Goal: Information Seeking & Learning: Learn about a topic

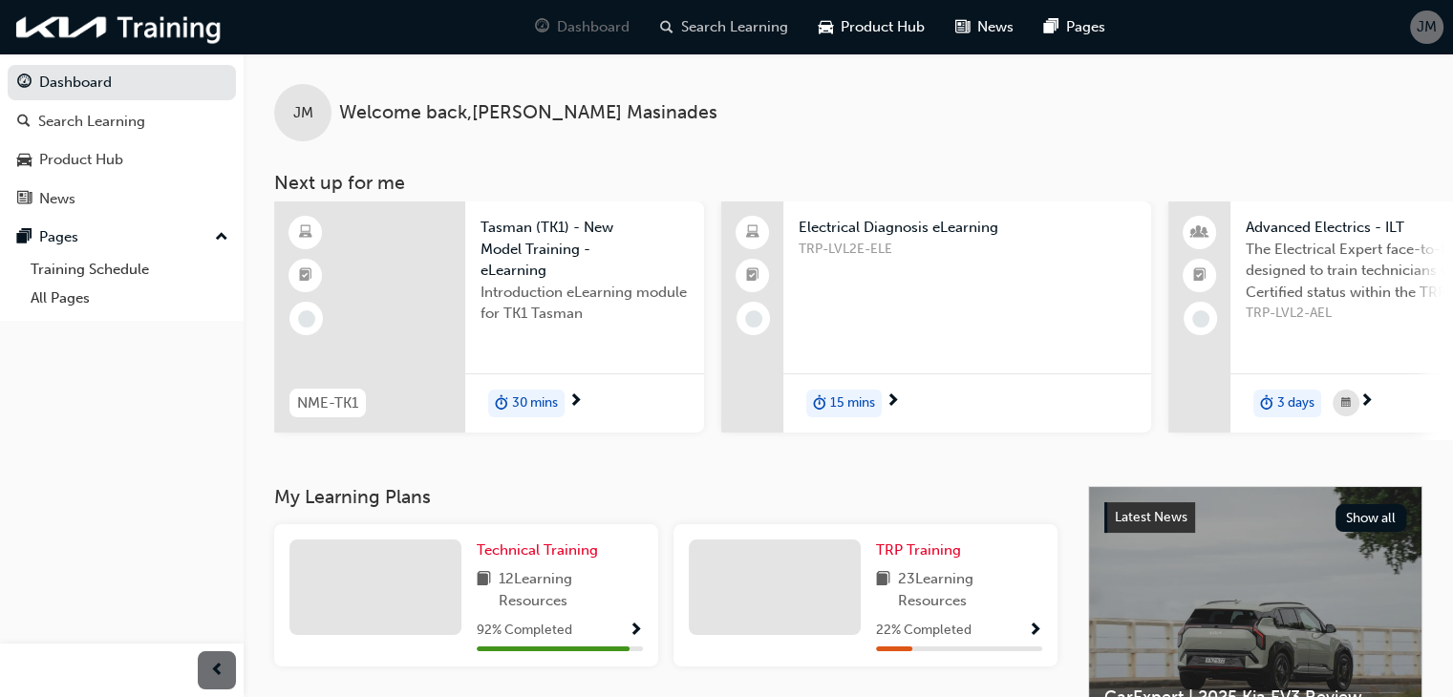
click at [783, 28] on span "Search Learning" at bounding box center [734, 27] width 107 height 22
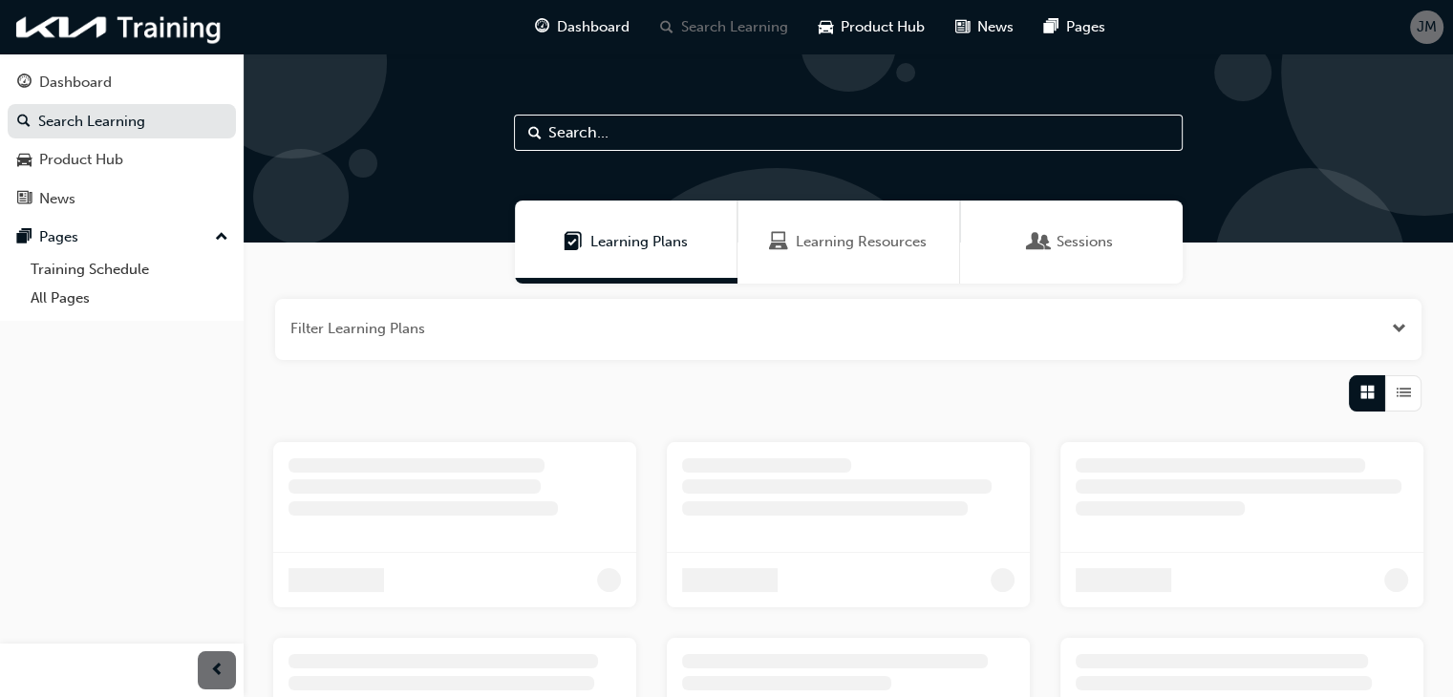
scroll to position [11, 0]
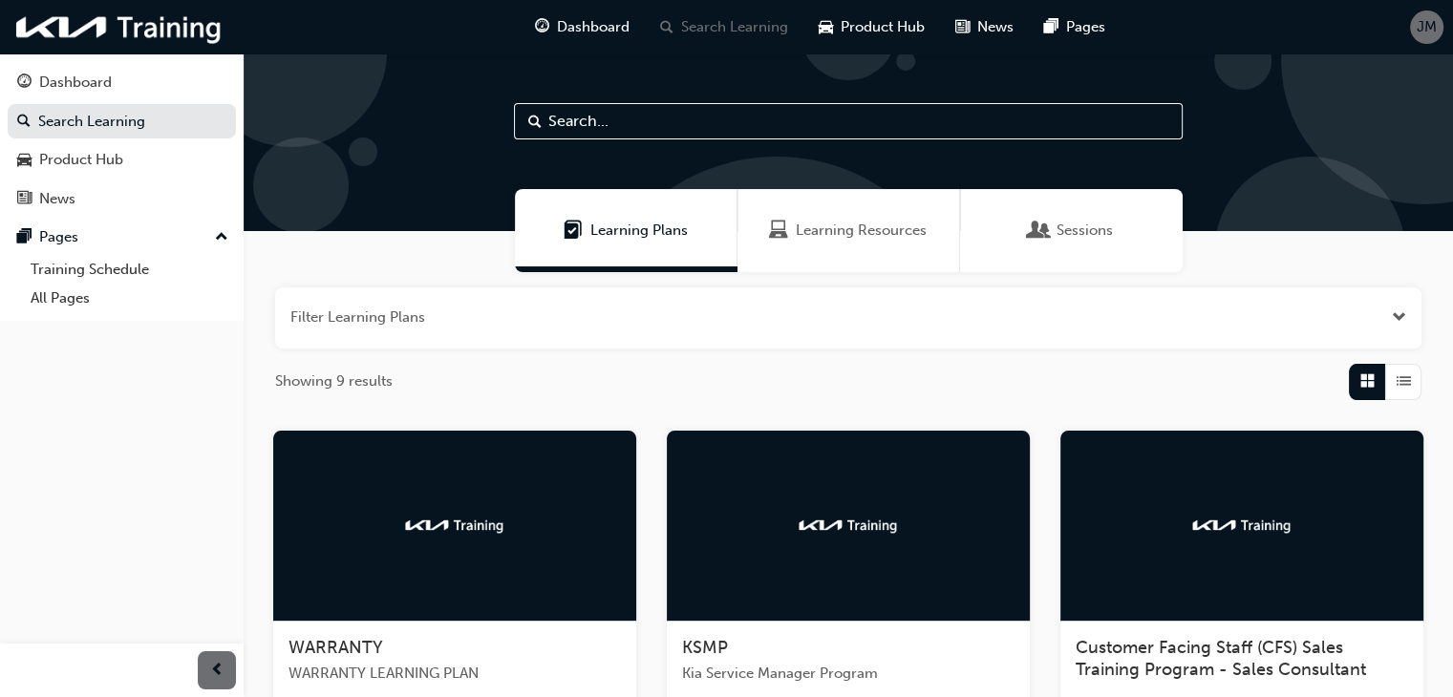
click at [898, 228] on span "Learning Resources" at bounding box center [861, 231] width 131 height 22
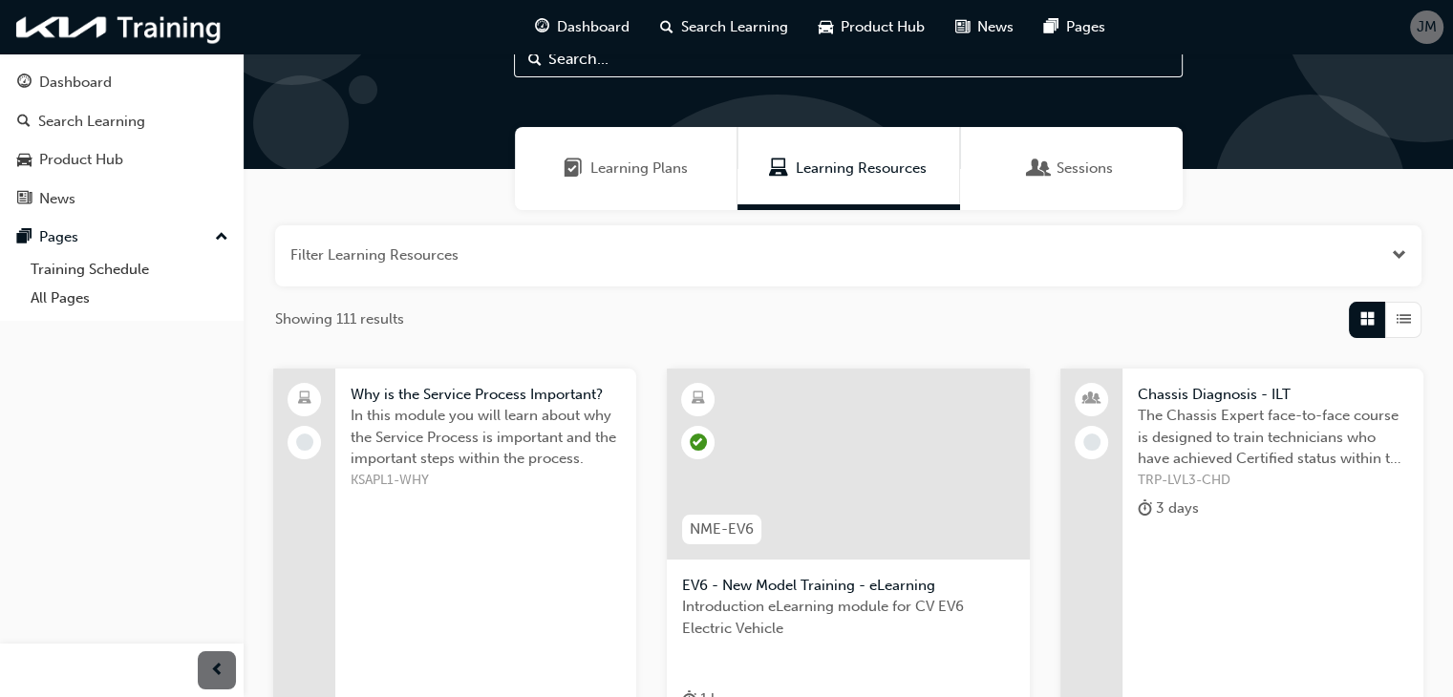
scroll to position [40, 0]
